Goal: Information Seeking & Learning: Learn about a topic

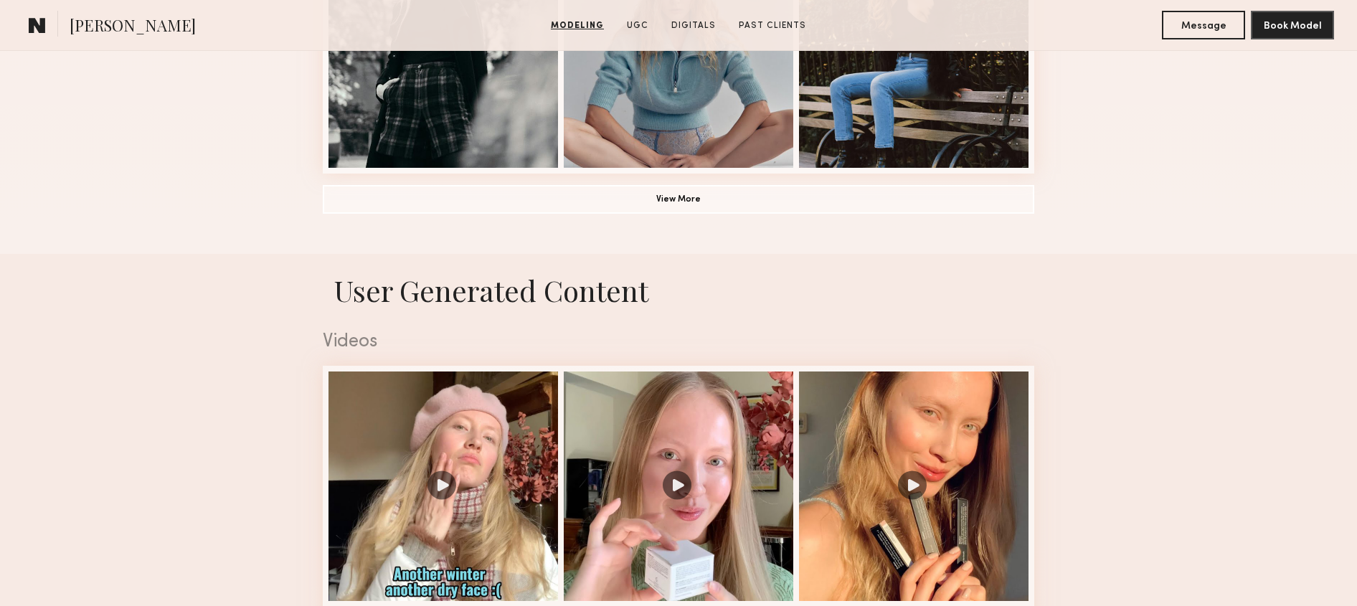
scroll to position [1336, 0]
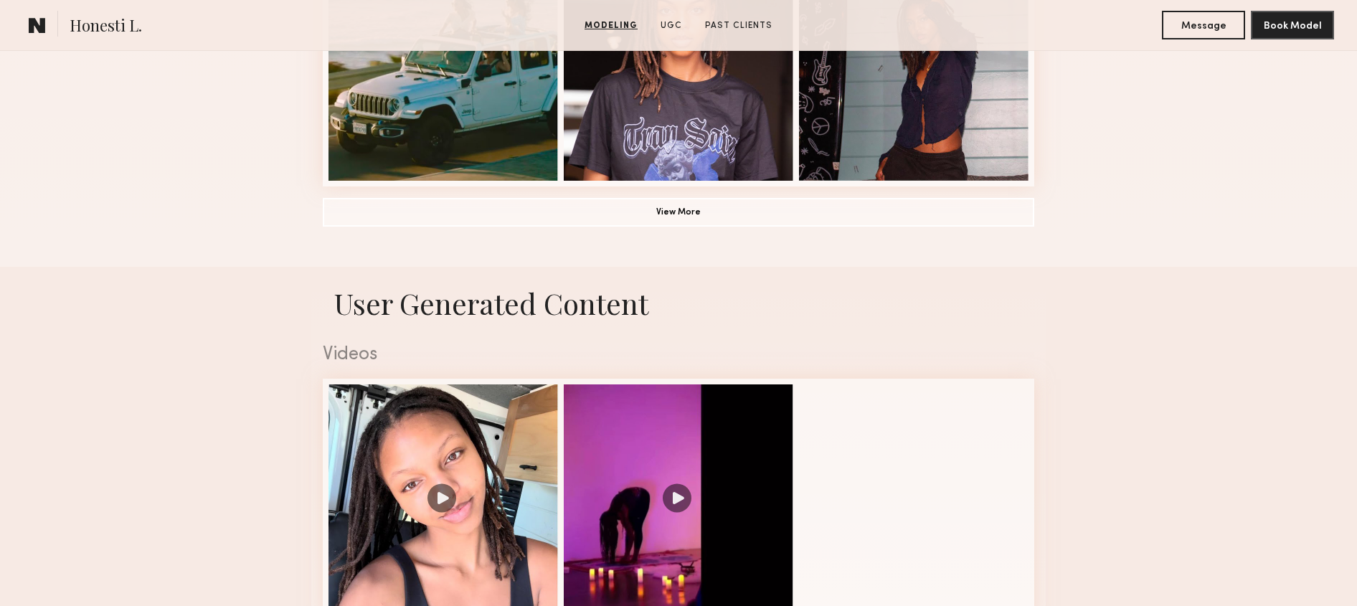
scroll to position [1171, 0]
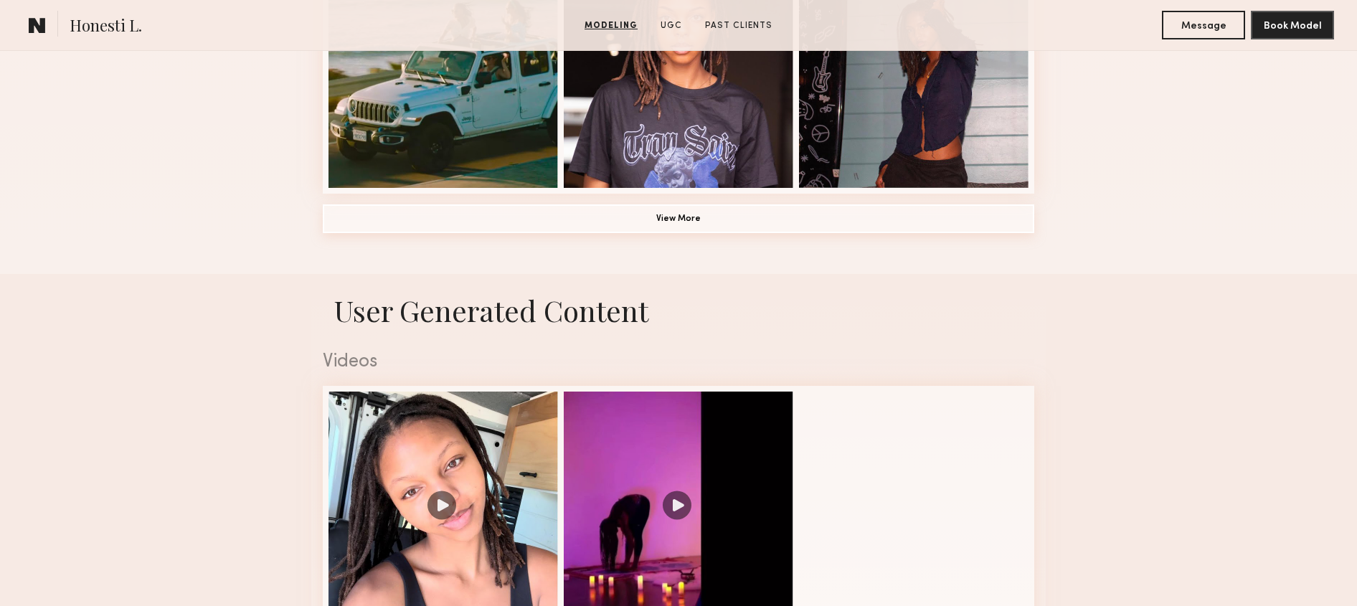
click at [673, 222] on button "View More" at bounding box center [679, 218] width 712 height 29
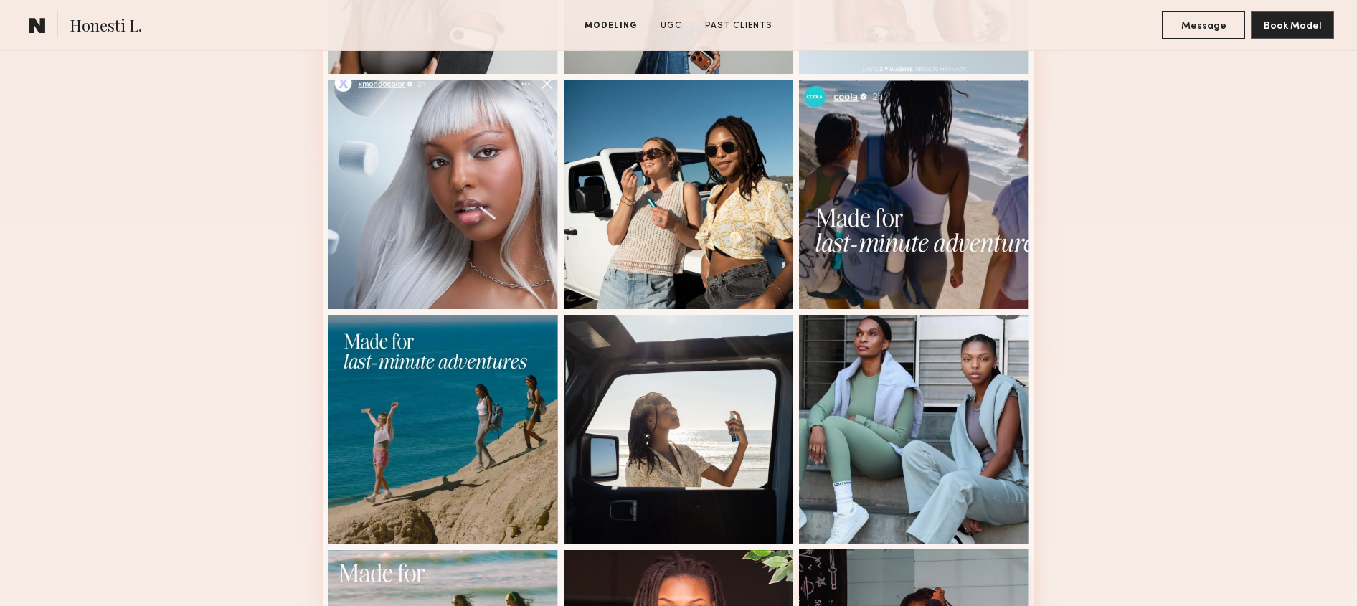
scroll to position [543, 0]
